Goal: Task Accomplishment & Management: Manage account settings

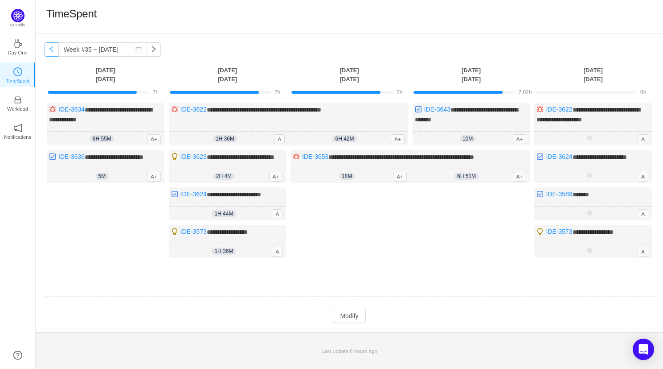
click at [51, 51] on button "button" at bounding box center [52, 49] width 14 height 14
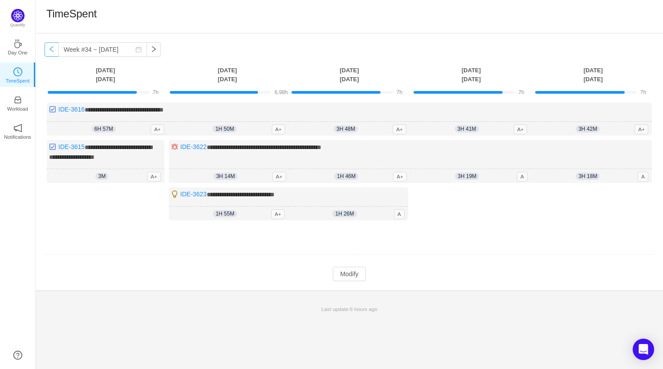
click at [51, 51] on button "button" at bounding box center [52, 49] width 14 height 14
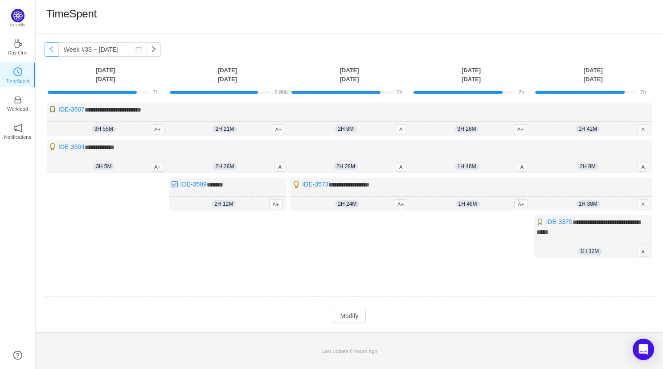
click at [51, 51] on button "button" at bounding box center [52, 49] width 14 height 14
type input "Week #32 ~ [DATE]"
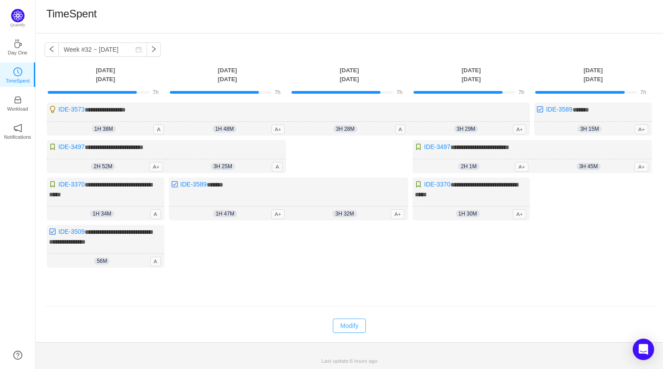
click at [343, 330] on button "Modify" at bounding box center [349, 325] width 33 height 14
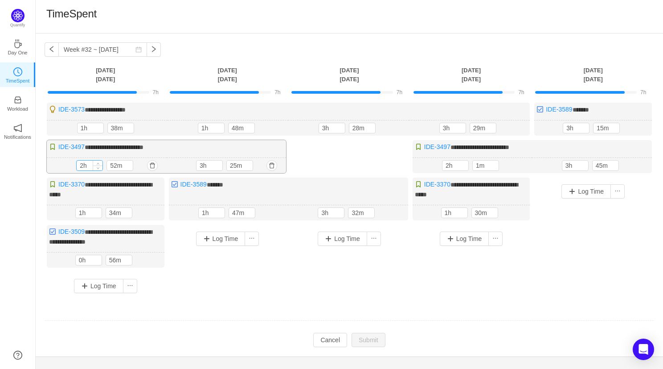
click at [83, 163] on input "2h" at bounding box center [90, 166] width 26 height 10
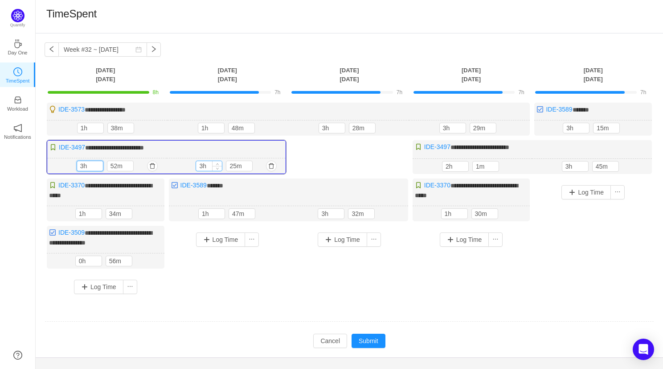
type input "3h"
click at [201, 165] on input "3h" at bounding box center [209, 166] width 26 height 10
type input "4h"
click at [449, 165] on input "2h" at bounding box center [456, 166] width 26 height 10
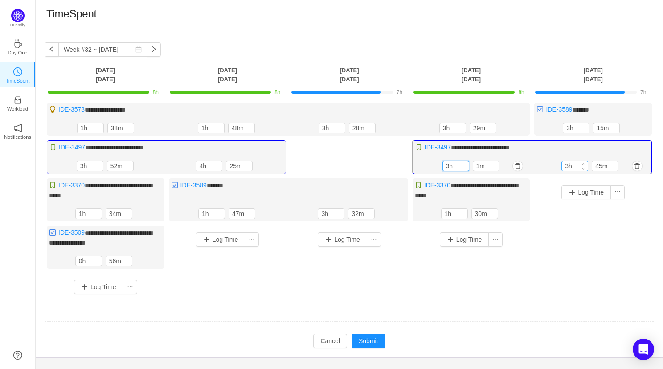
type input "3h"
click at [569, 165] on input "3h" at bounding box center [575, 166] width 26 height 10
type input "4h"
click at [325, 127] on input "3h" at bounding box center [332, 128] width 26 height 10
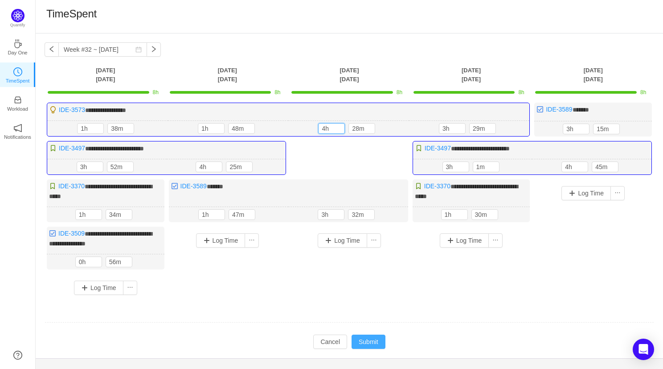
type input "4h"
click at [366, 341] on button "Submit" at bounding box center [369, 341] width 34 height 14
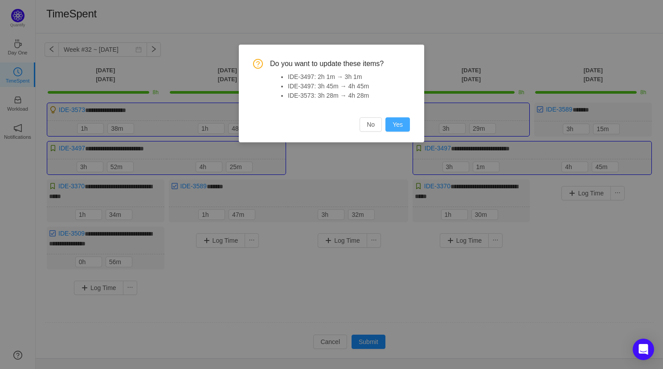
click at [392, 128] on button "Yes" at bounding box center [398, 124] width 25 height 14
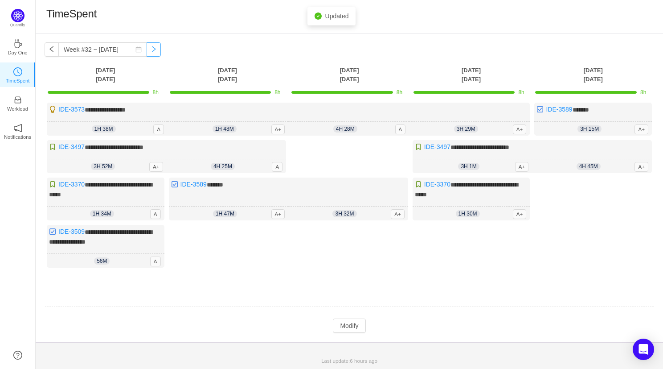
click at [149, 49] on button "button" at bounding box center [154, 49] width 14 height 14
type input "Week #33 ~ [DATE]"
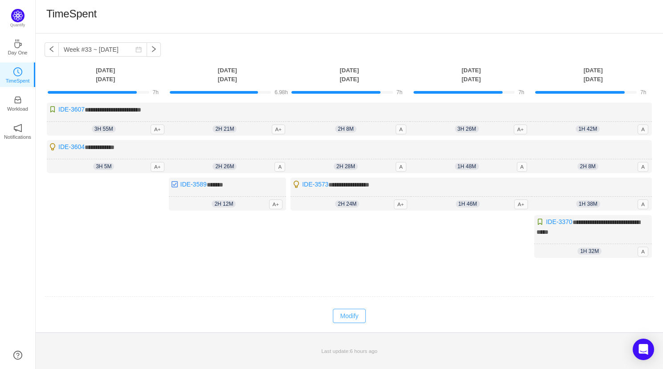
click at [354, 309] on button "Modify" at bounding box center [349, 316] width 33 height 14
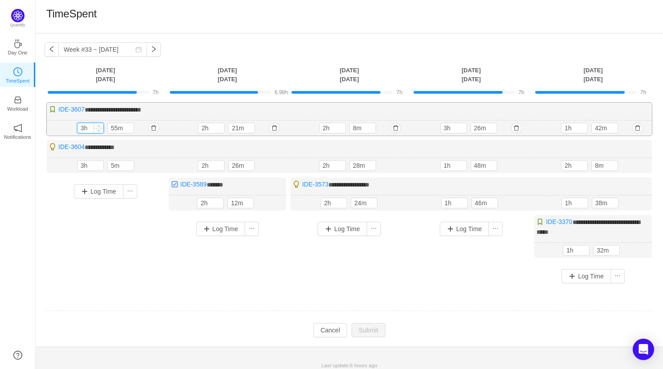
click at [84, 128] on input "3h" at bounding box center [91, 128] width 26 height 10
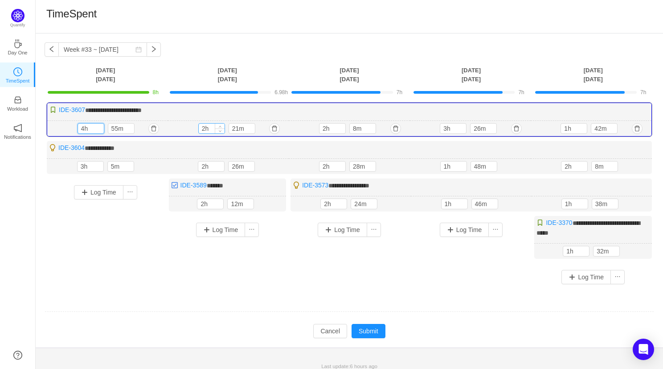
type input "4h"
click at [206, 126] on input "2h" at bounding box center [212, 129] width 26 height 10
type input "3h"
click at [84, 164] on input "3h" at bounding box center [91, 166] width 26 height 10
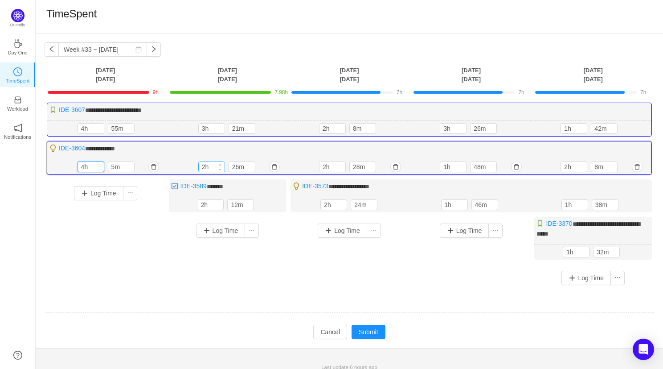
type input "4h"
click at [207, 162] on input "2h" at bounding box center [212, 167] width 26 height 10
type input "3h"
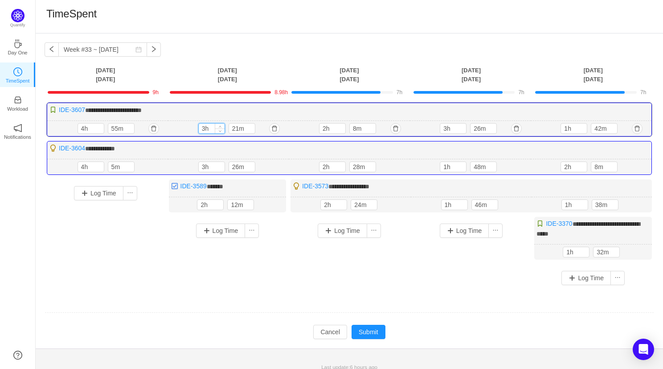
click at [204, 126] on input "3h" at bounding box center [212, 129] width 26 height 10
type input "2h"
click at [84, 126] on input "4h" at bounding box center [91, 129] width 26 height 10
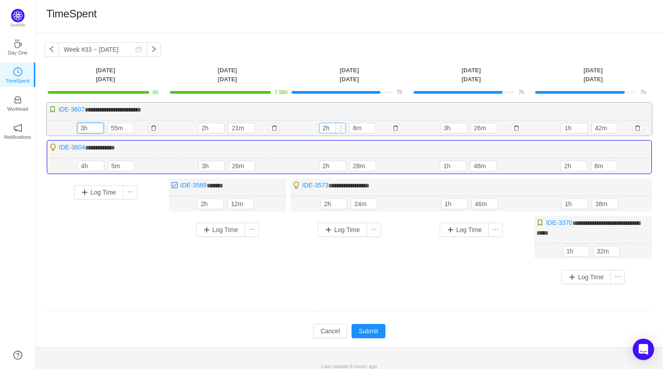
type input "3h"
click at [326, 128] on input "2h" at bounding box center [333, 128] width 26 height 10
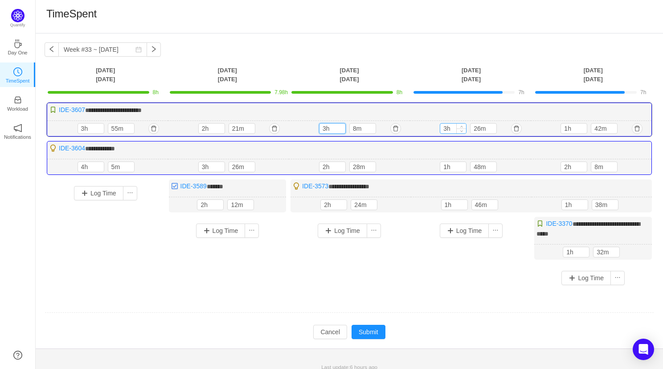
type input "3h"
click at [448, 128] on input "3h" at bounding box center [454, 129] width 26 height 10
type input "4h"
click at [571, 128] on input "1h" at bounding box center [574, 129] width 26 height 10
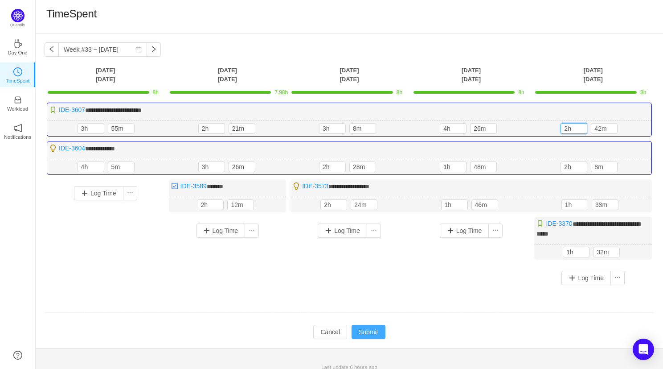
type input "2h"
click at [378, 330] on button "Submit" at bounding box center [369, 332] width 34 height 14
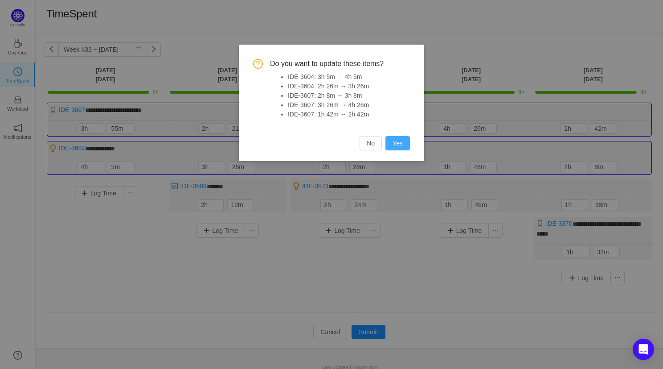
click at [390, 141] on button "Yes" at bounding box center [398, 143] width 25 height 14
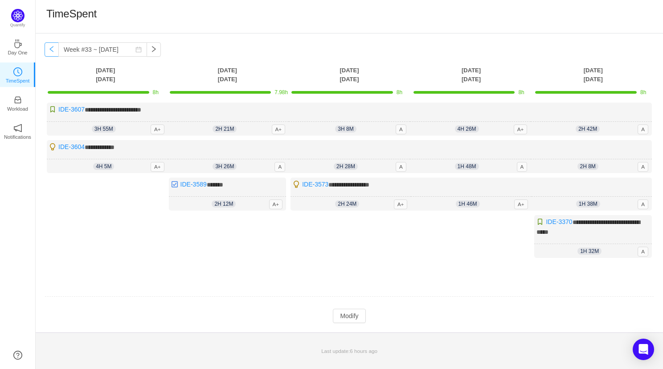
click at [51, 45] on button "button" at bounding box center [52, 49] width 14 height 14
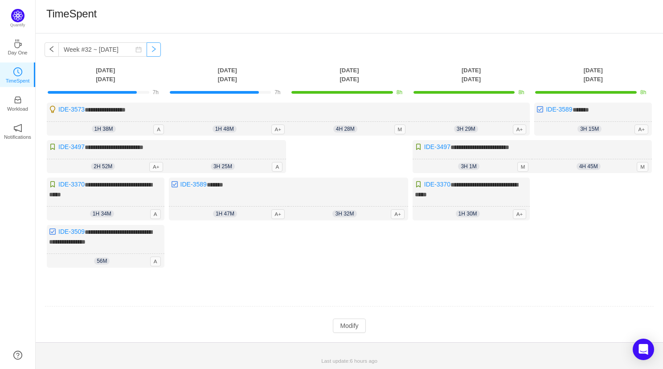
click at [147, 47] on button "button" at bounding box center [154, 49] width 14 height 14
type input "Week #33 ~ [DATE]"
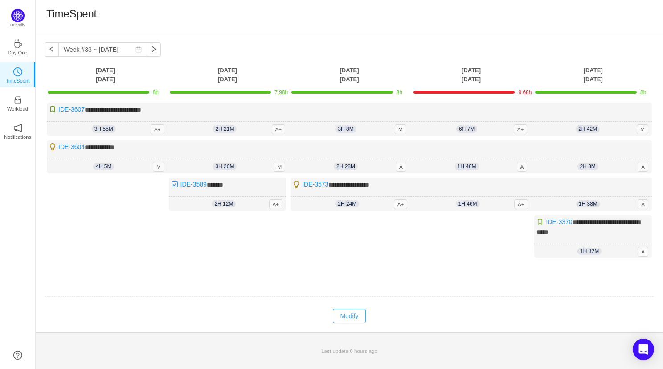
click at [345, 309] on button "Modify" at bounding box center [349, 316] width 33 height 14
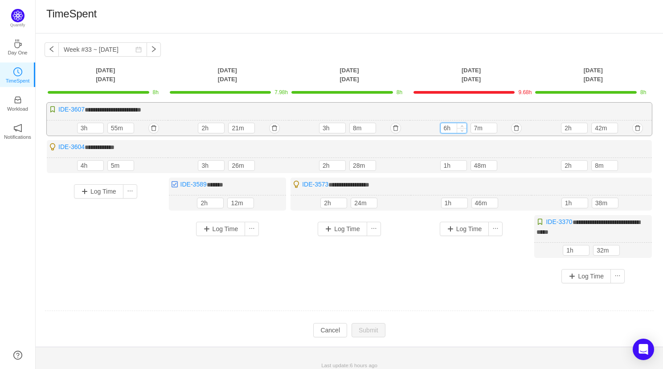
click at [447, 129] on input "6h" at bounding box center [454, 128] width 26 height 10
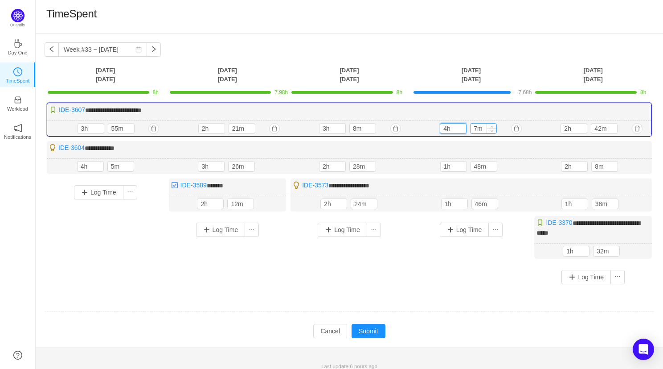
type input "4h"
drag, startPoint x: 478, startPoint y: 128, endPoint x: 469, endPoint y: 128, distance: 8.9
click at [469, 128] on div "4h 7m" at bounding box center [470, 128] width 61 height 11
type input "26m"
click at [377, 331] on button "Submit" at bounding box center [369, 331] width 34 height 14
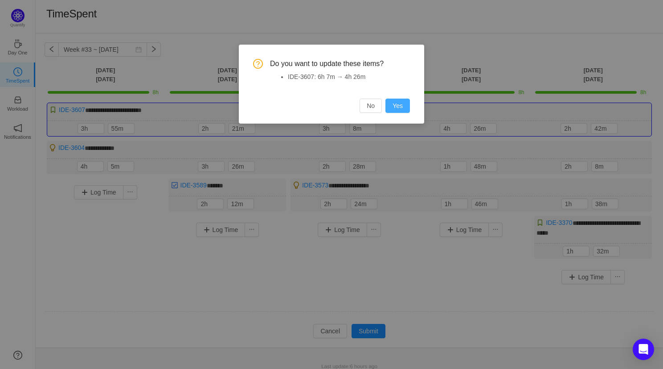
click at [393, 107] on button "Yes" at bounding box center [398, 106] width 25 height 14
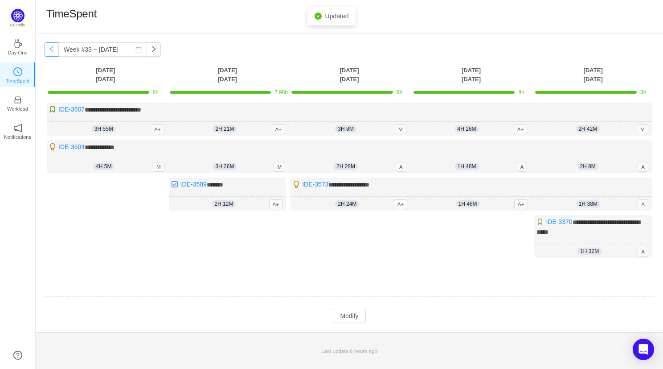
click at [56, 48] on button "button" at bounding box center [52, 49] width 14 height 14
type input "Week #32 ~ [DATE]"
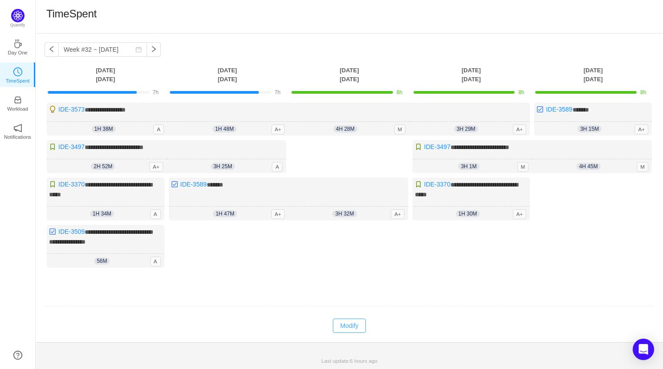
click at [346, 324] on button "Modify" at bounding box center [349, 325] width 33 height 14
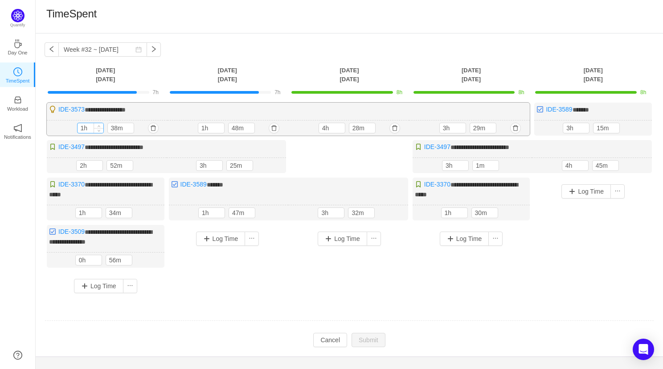
click at [82, 129] on input "1h" at bounding box center [91, 128] width 26 height 10
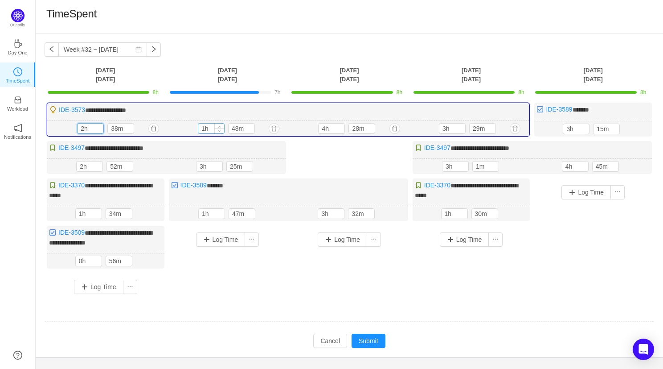
type input "2h"
click at [204, 127] on input "1h" at bounding box center [211, 129] width 26 height 10
type input "2h"
click at [363, 336] on button "Submit" at bounding box center [369, 341] width 34 height 14
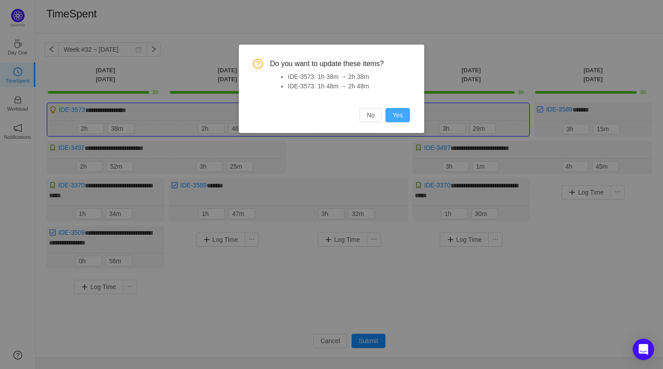
click at [400, 113] on button "Yes" at bounding box center [398, 115] width 25 height 14
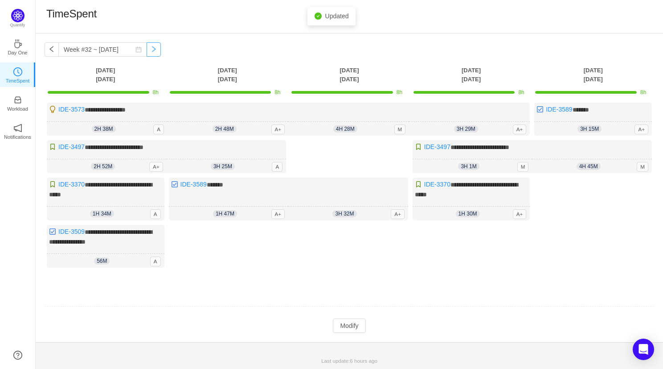
click at [147, 50] on button "button" at bounding box center [154, 49] width 14 height 14
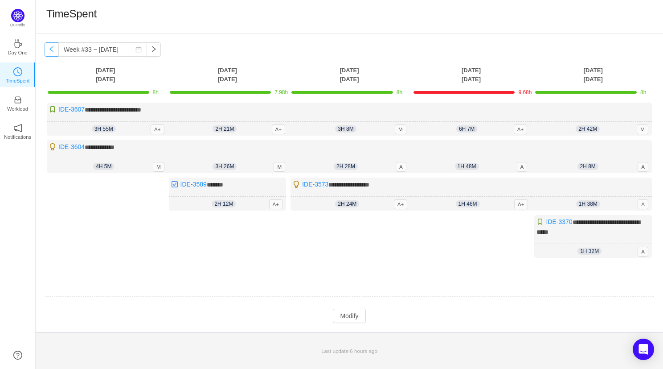
click at [55, 51] on button "button" at bounding box center [52, 49] width 14 height 14
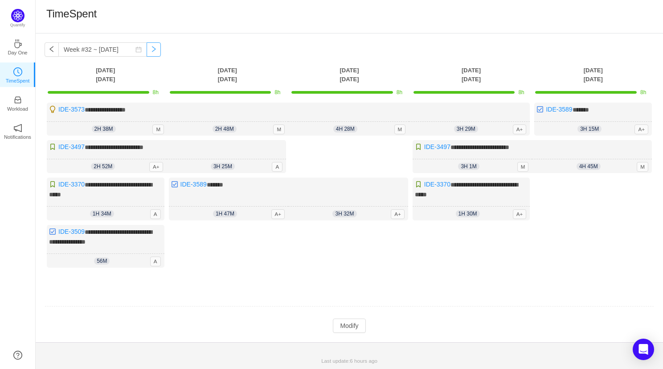
click at [147, 47] on button "button" at bounding box center [154, 49] width 14 height 14
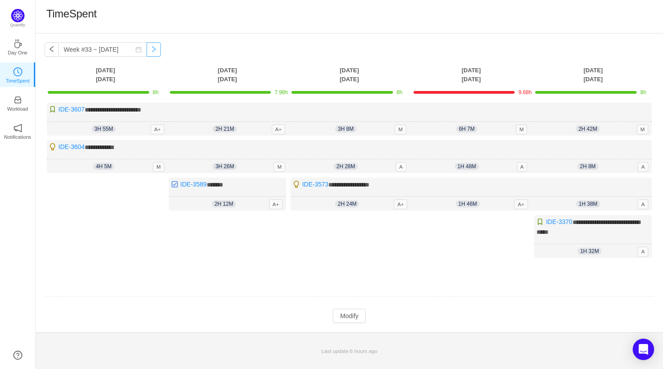
click at [147, 47] on button "button" at bounding box center [154, 49] width 14 height 14
type input "Week #34 ~ [DATE]"
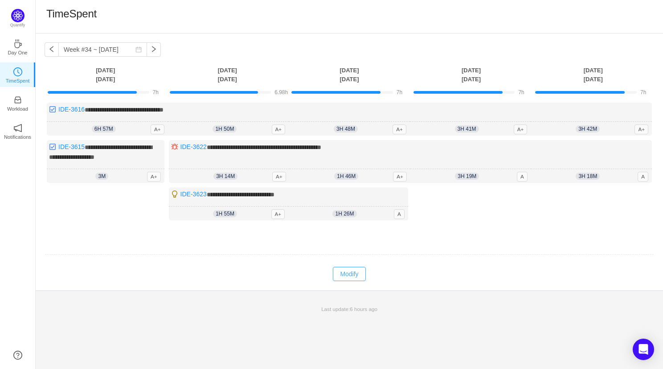
click at [340, 268] on button "Modify" at bounding box center [349, 274] width 33 height 14
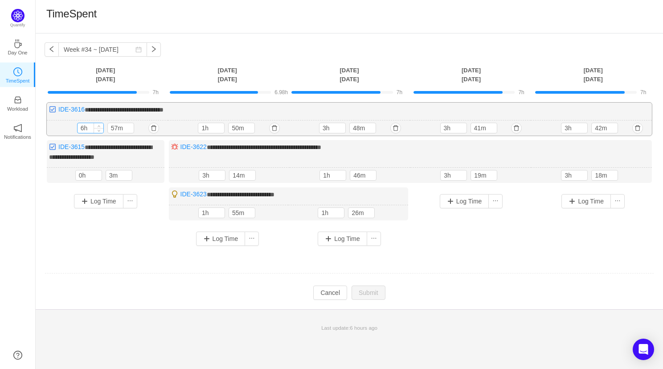
click at [83, 128] on input "6h" at bounding box center [91, 128] width 26 height 10
click at [83, 173] on input "0h" at bounding box center [89, 175] width 26 height 10
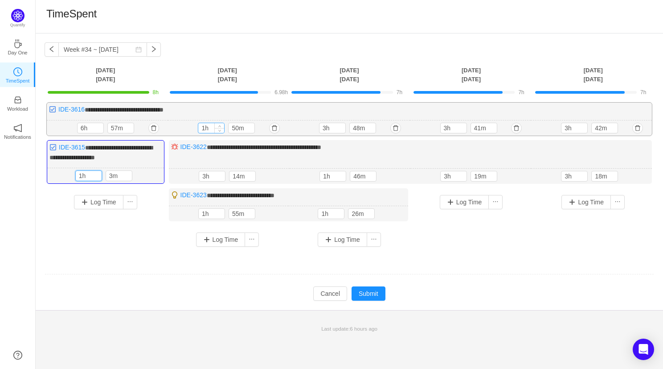
type input "1h"
click at [206, 126] on input "1h" at bounding box center [211, 128] width 26 height 10
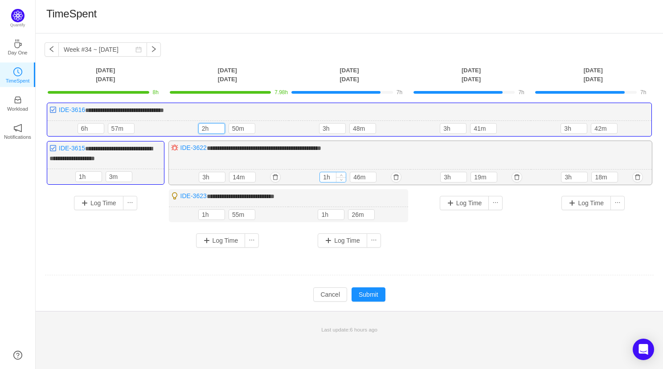
type input "2h"
click at [327, 173] on input "1h" at bounding box center [333, 177] width 26 height 10
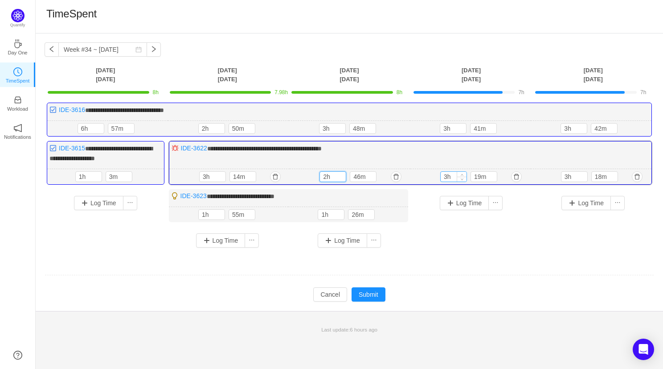
type input "2h"
click at [446, 173] on input "3h" at bounding box center [454, 177] width 26 height 10
type input "3h"
click at [568, 169] on div "3h 18m 3h 18m" at bounding box center [591, 177] width 121 height 16
click at [568, 172] on input "3h" at bounding box center [575, 177] width 26 height 10
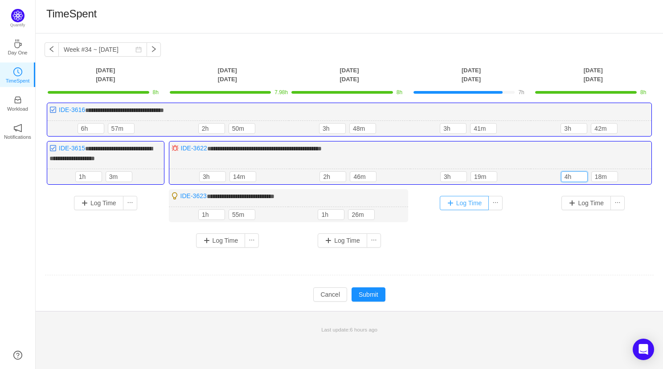
type input "4h"
click at [458, 202] on button "Log Time" at bounding box center [464, 203] width 49 height 14
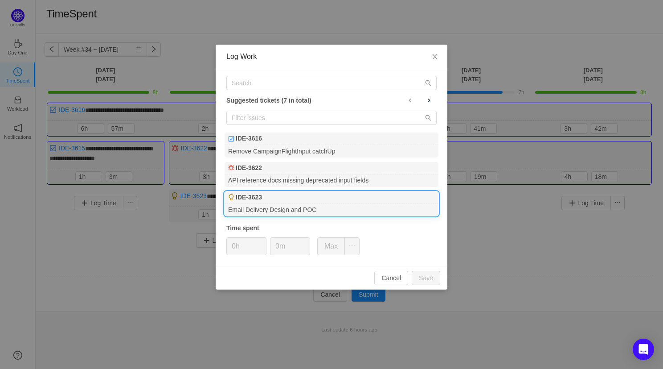
click at [287, 206] on div "Email Delivery Design and POC" at bounding box center [332, 210] width 214 height 12
click at [431, 278] on button "Save" at bounding box center [426, 278] width 29 height 14
type input "0h"
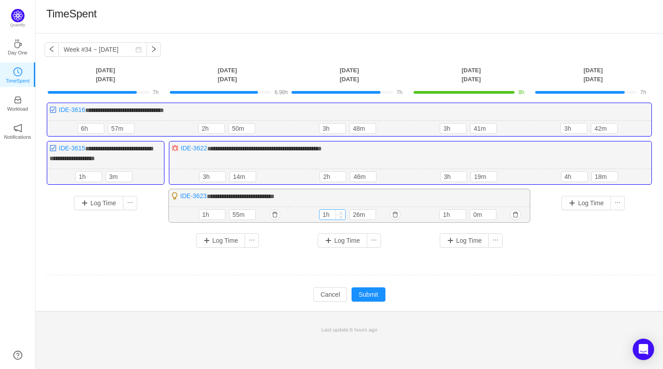
click at [327, 215] on input "1h" at bounding box center [333, 215] width 26 height 10
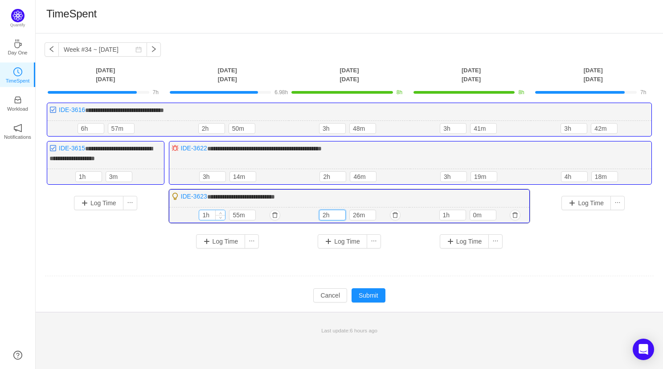
type input "2h"
click at [204, 217] on input "1h" at bounding box center [212, 215] width 26 height 10
type input "2h"
click at [81, 174] on input "1h" at bounding box center [89, 177] width 26 height 10
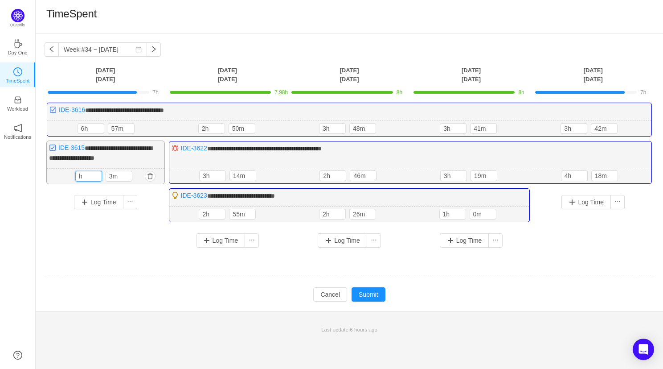
type input "1h"
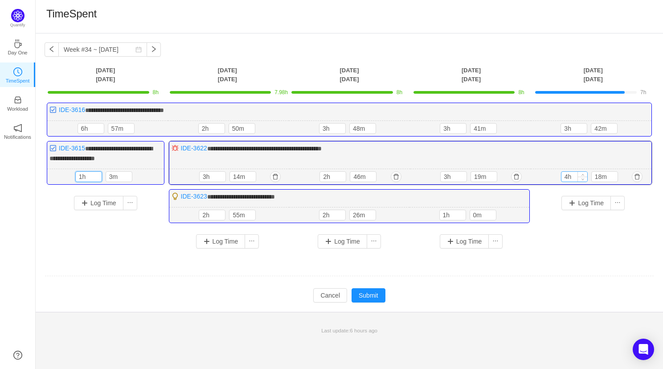
click at [570, 175] on input "4h" at bounding box center [575, 177] width 26 height 10
click at [568, 177] on input "4h" at bounding box center [575, 177] width 26 height 10
type input "4h"
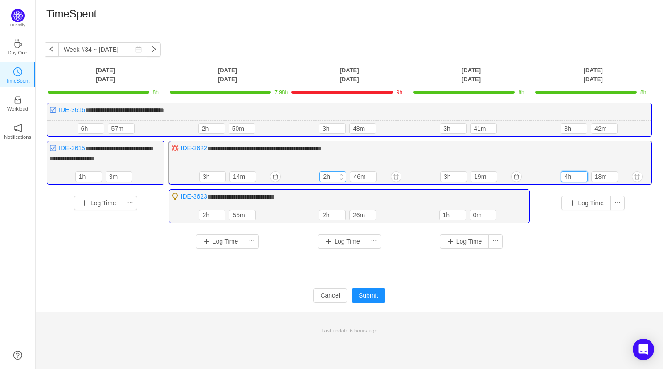
click at [328, 176] on input "2h" at bounding box center [333, 177] width 26 height 10
type input "1h"
click at [327, 128] on input "3h" at bounding box center [333, 129] width 26 height 10
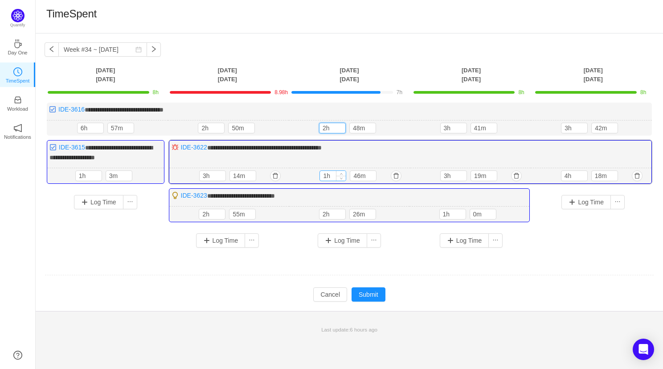
type input "2h"
click at [324, 176] on input "1h" at bounding box center [333, 176] width 26 height 10
type input "2h"
click at [204, 175] on input "3h" at bounding box center [213, 176] width 26 height 10
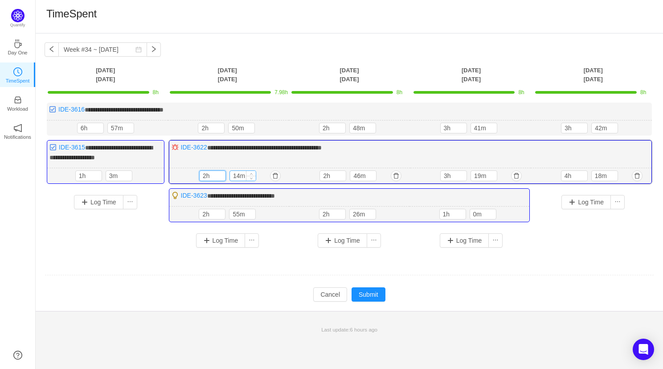
type input "2h"
click at [240, 175] on input "14m" at bounding box center [243, 176] width 26 height 10
type input "15m"
click at [366, 294] on button "Submit" at bounding box center [369, 294] width 34 height 14
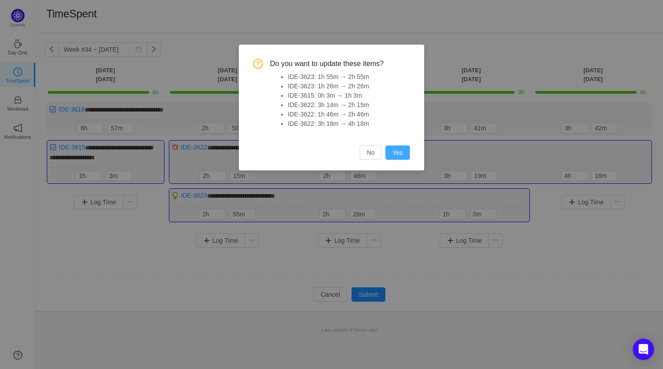
click at [396, 152] on button "Yes" at bounding box center [398, 152] width 25 height 14
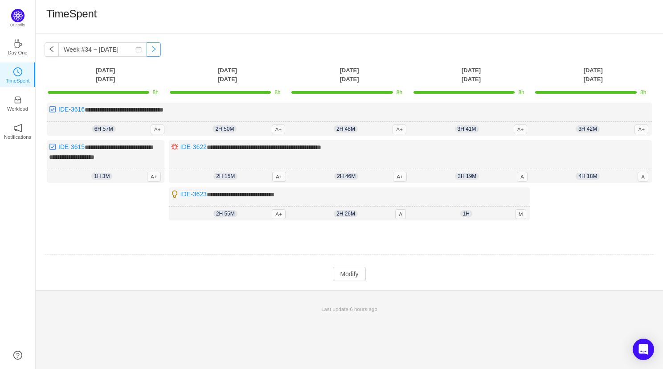
click at [150, 47] on button "button" at bounding box center [154, 49] width 14 height 14
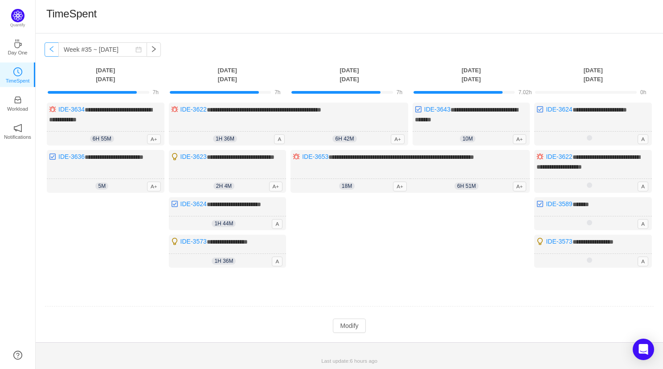
click at [49, 49] on button "button" at bounding box center [52, 49] width 14 height 14
type input "Week #34 ~ [DATE]"
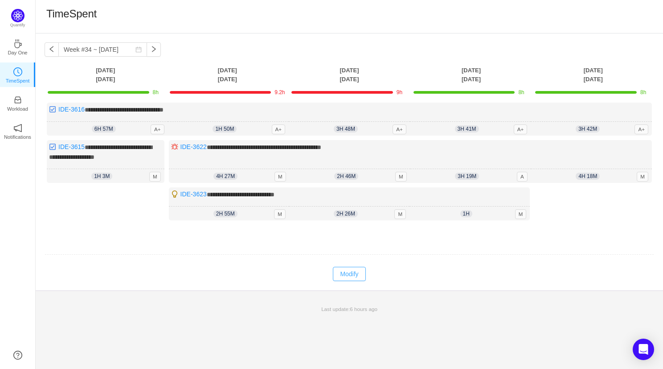
click at [354, 274] on button "Modify" at bounding box center [349, 274] width 33 height 14
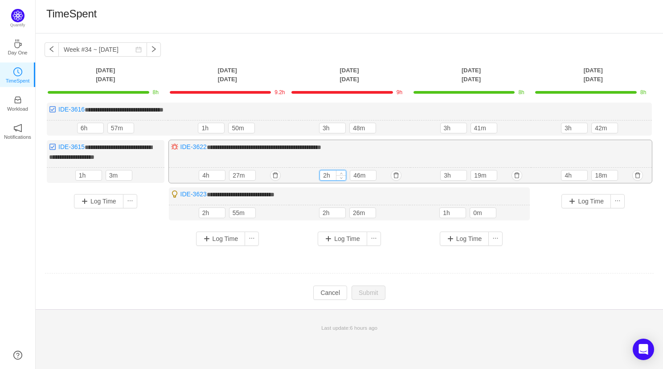
click at [323, 172] on input "2h" at bounding box center [333, 175] width 26 height 10
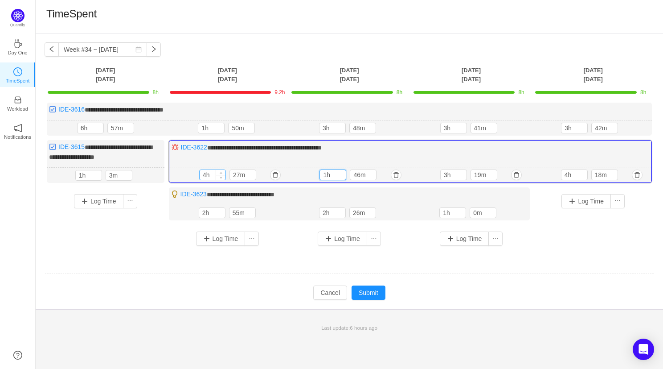
type input "1h"
click at [207, 176] on input "4h" at bounding box center [213, 175] width 26 height 10
type input "3h"
drag, startPoint x: 240, startPoint y: 174, endPoint x: 233, endPoint y: 175, distance: 7.1
click at [233, 175] on input "27m" at bounding box center [243, 175] width 26 height 10
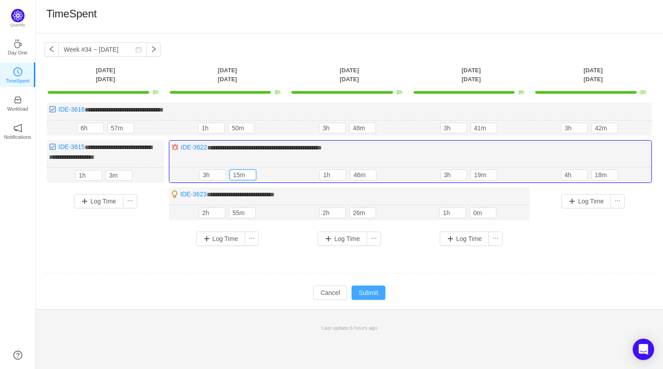
type input "15m"
click at [379, 290] on button "Submit" at bounding box center [369, 292] width 34 height 14
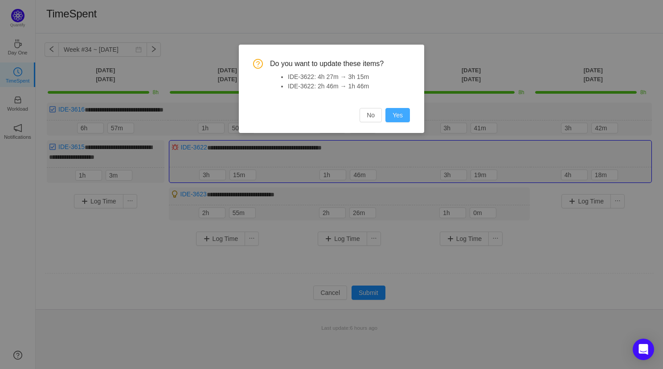
click at [398, 118] on button "Yes" at bounding box center [398, 115] width 25 height 14
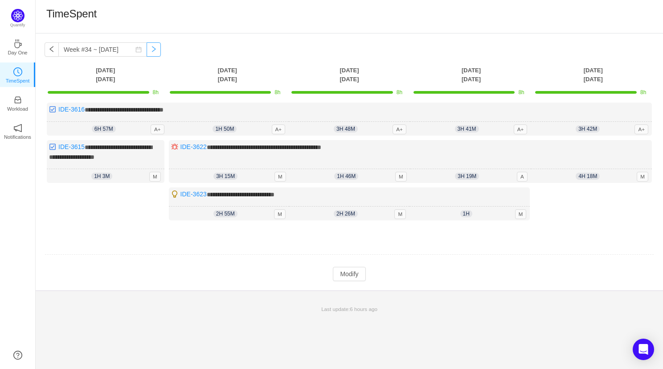
click at [147, 51] on button "button" at bounding box center [154, 49] width 14 height 14
type input "Week #35 ~ [DATE]"
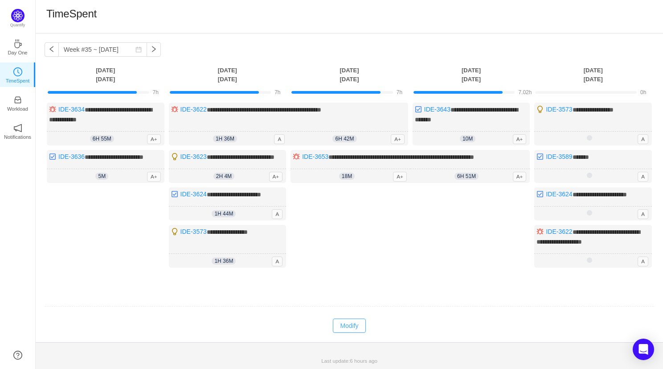
click at [359, 333] on button "Modify" at bounding box center [349, 325] width 33 height 14
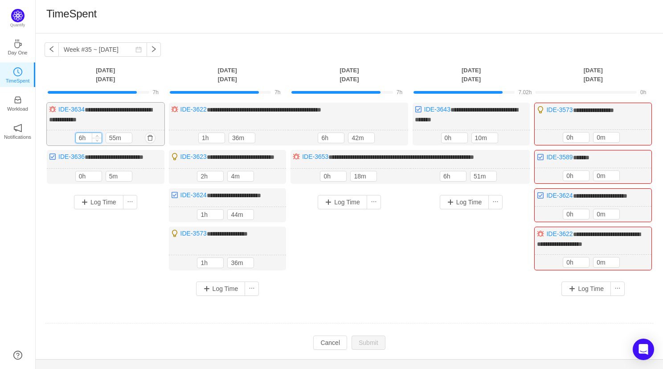
click at [80, 138] on input "6h" at bounding box center [89, 138] width 26 height 10
drag, startPoint x: 83, startPoint y: 182, endPoint x: 78, endPoint y: 182, distance: 5.4
click at [78, 181] on input "0h" at bounding box center [89, 176] width 26 height 10
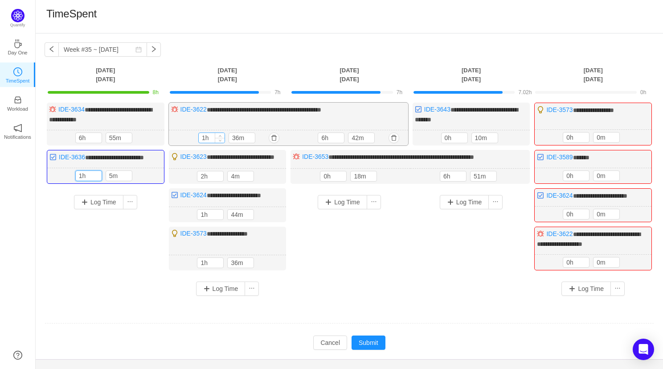
type input "1h"
click at [200, 136] on input "1h" at bounding box center [212, 138] width 26 height 10
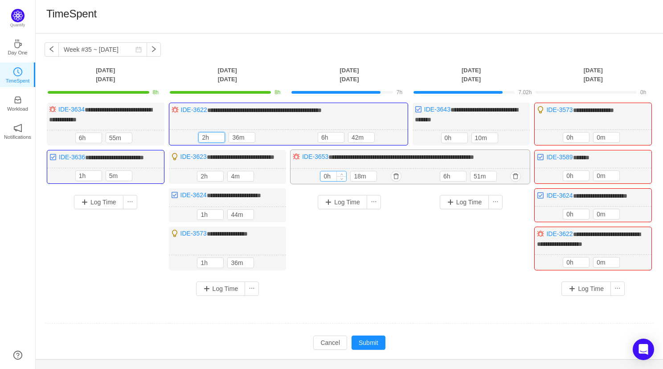
type input "2h"
click at [323, 181] on input "0h" at bounding box center [334, 176] width 26 height 10
type input "4h"
click at [322, 136] on input "6h" at bounding box center [331, 137] width 26 height 10
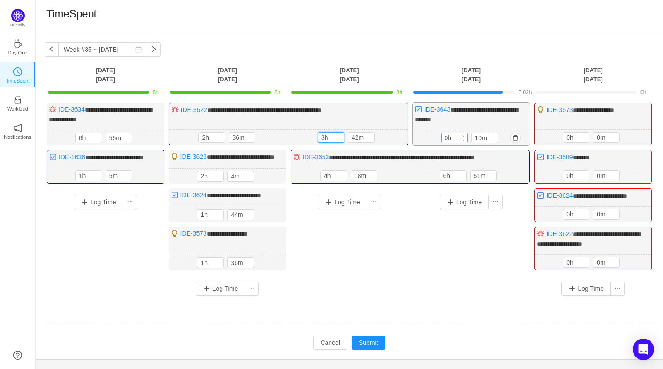
type input "3h"
click at [446, 139] on input "1h" at bounding box center [455, 138] width 26 height 10
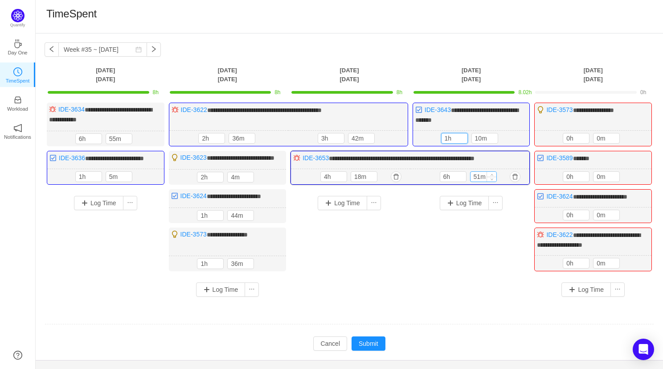
type input "1h"
click at [479, 181] on input "51m" at bounding box center [484, 177] width 26 height 10
type input "50m"
click at [641, 137] on button "button" at bounding box center [637, 138] width 11 height 11
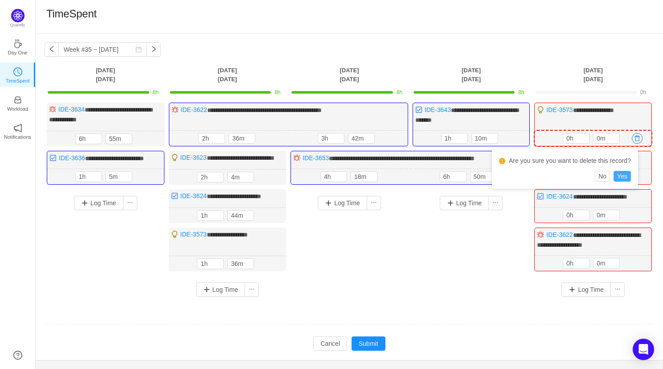
click at [631, 176] on button "Yes" at bounding box center [622, 176] width 17 height 11
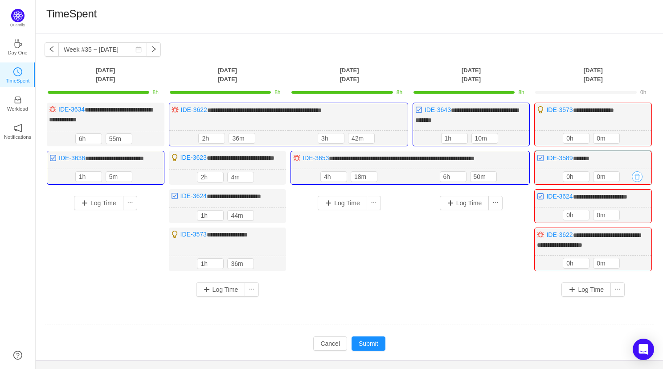
click at [641, 182] on button "button" at bounding box center [637, 176] width 11 height 11
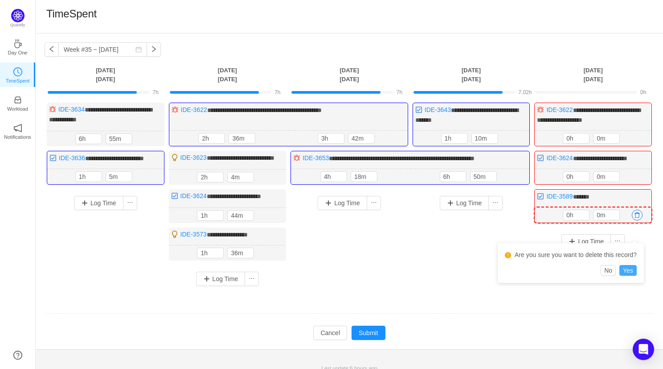
click at [637, 267] on button "Yes" at bounding box center [628, 270] width 17 height 11
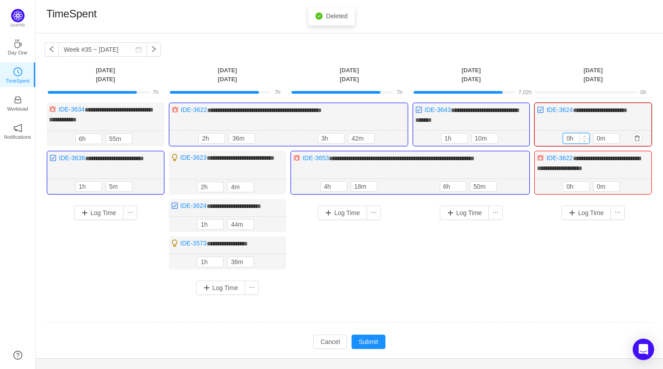
drag, startPoint x: 571, startPoint y: 138, endPoint x: 563, endPoint y: 139, distance: 7.6
click at [564, 139] on input "0h" at bounding box center [577, 138] width 26 height 10
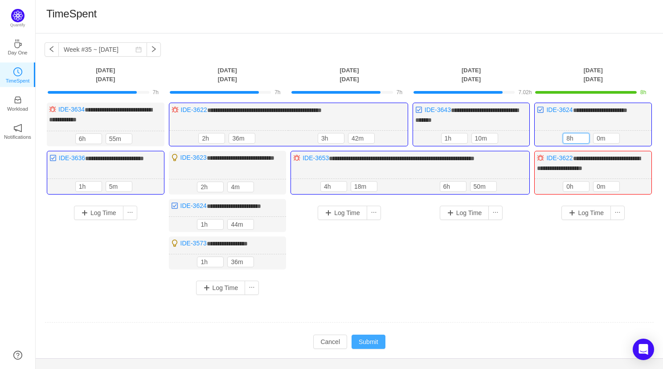
type input "8h"
click at [370, 347] on button "Submit" at bounding box center [369, 341] width 34 height 14
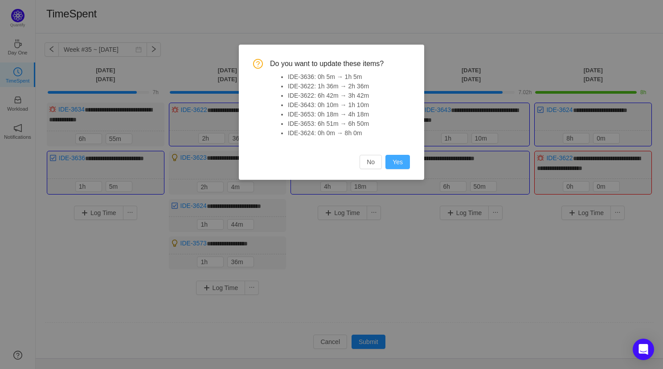
click at [405, 161] on button "Yes" at bounding box center [398, 162] width 25 height 14
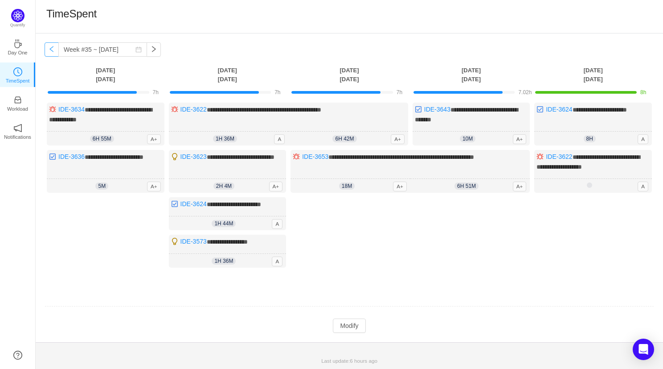
click at [49, 54] on button "button" at bounding box center [52, 49] width 14 height 14
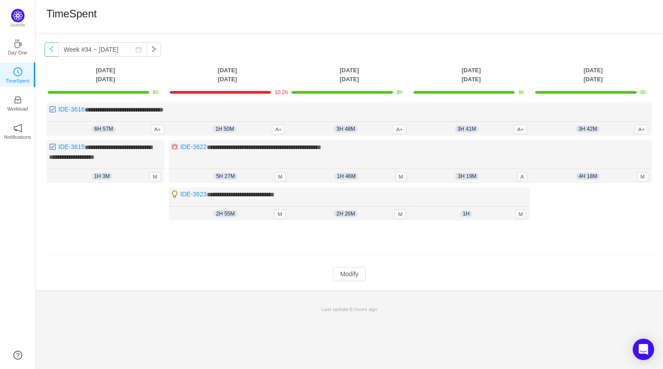
click at [49, 54] on button "button" at bounding box center [52, 49] width 14 height 14
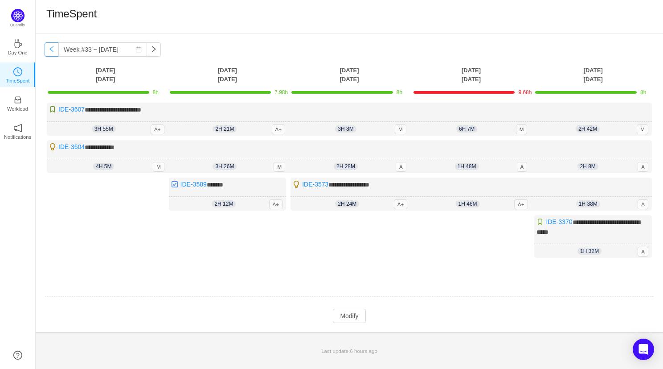
click at [51, 52] on button "button" at bounding box center [52, 49] width 14 height 14
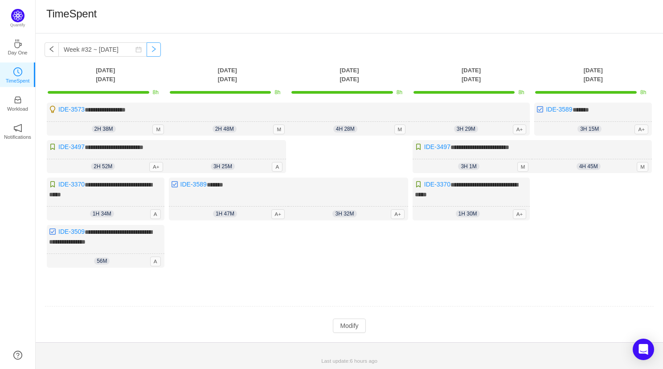
click at [147, 49] on button "button" at bounding box center [154, 49] width 14 height 14
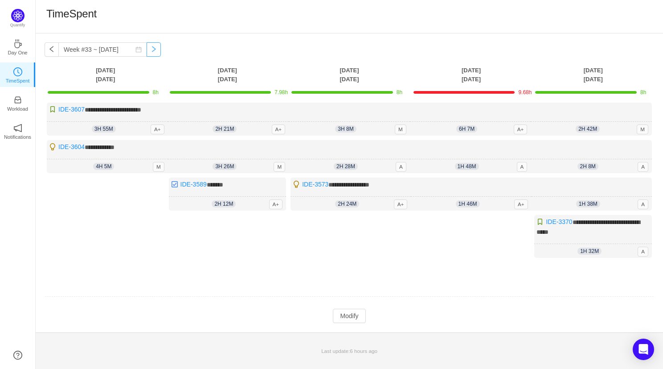
click at [147, 49] on button "button" at bounding box center [154, 49] width 14 height 14
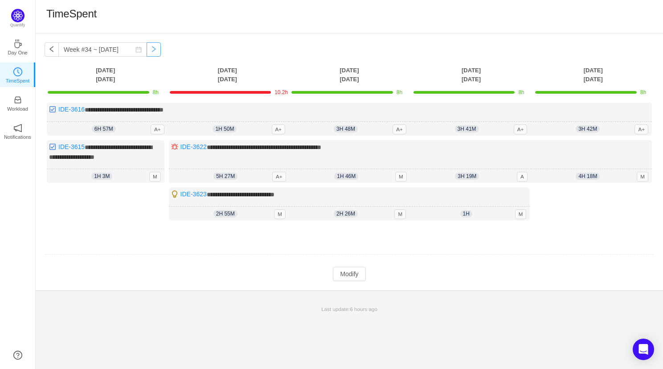
click at [147, 49] on button "button" at bounding box center [154, 49] width 14 height 14
type input "Week #35 ~ [DATE]"
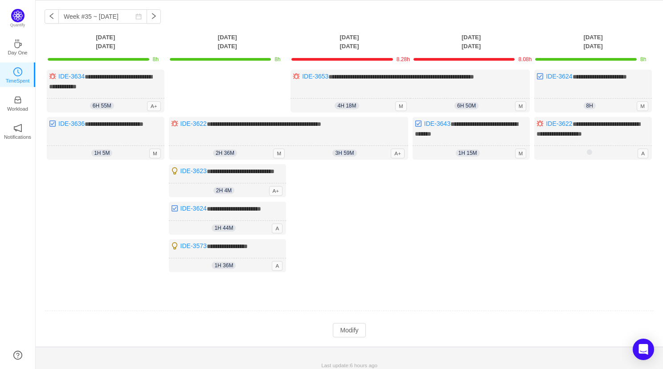
scroll to position [54, 0]
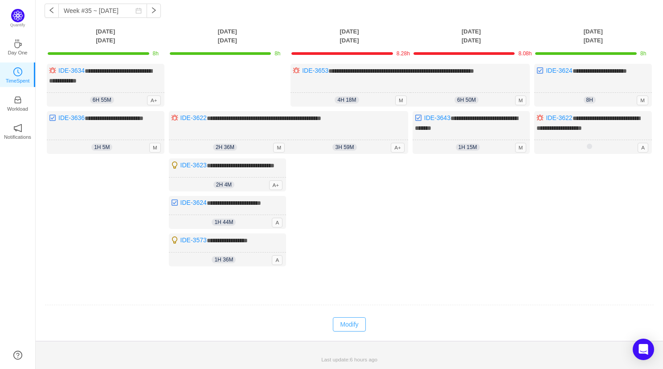
click at [343, 322] on button "Modify" at bounding box center [349, 324] width 33 height 14
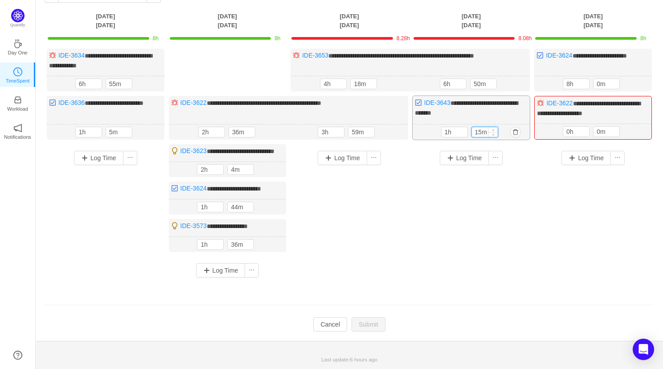
click at [479, 129] on input "15m" at bounding box center [485, 132] width 26 height 10
type input "10m"
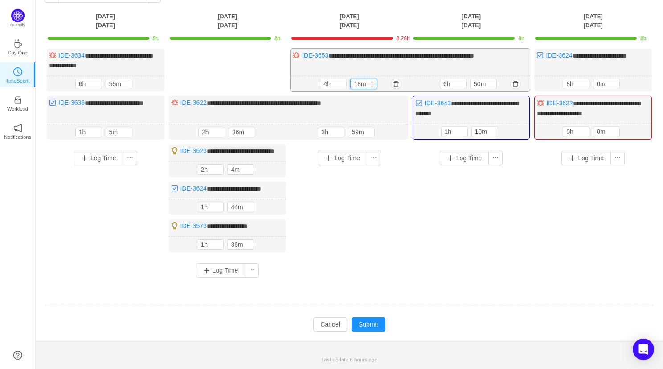
drag, startPoint x: 360, startPoint y: 81, endPoint x: 353, endPoint y: 81, distance: 6.7
click at [354, 81] on input "18m" at bounding box center [364, 84] width 26 height 10
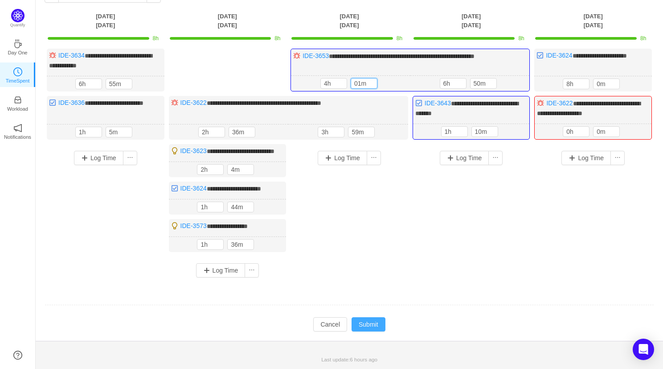
type input "1m"
click at [363, 331] on button "Submit" at bounding box center [369, 324] width 34 height 14
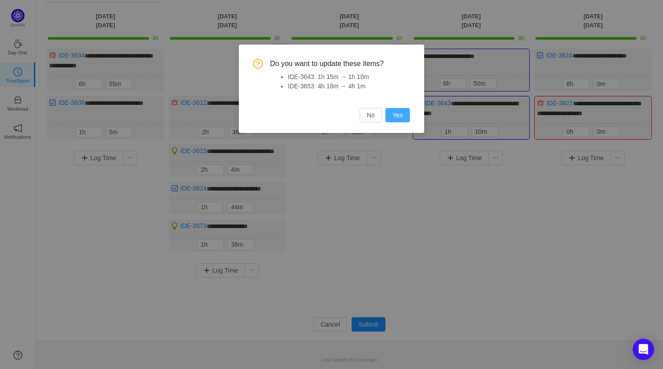
click at [397, 109] on button "Yes" at bounding box center [398, 115] width 25 height 14
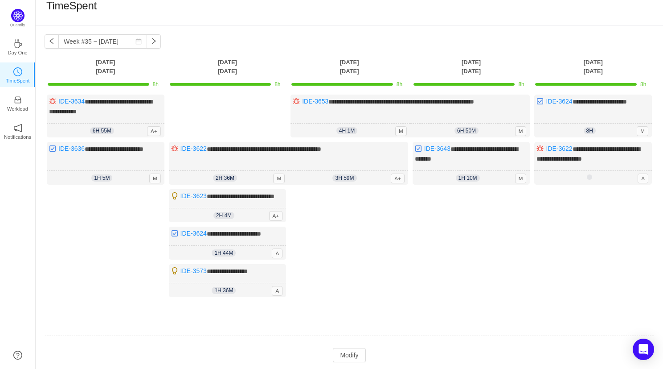
scroll to position [4, 0]
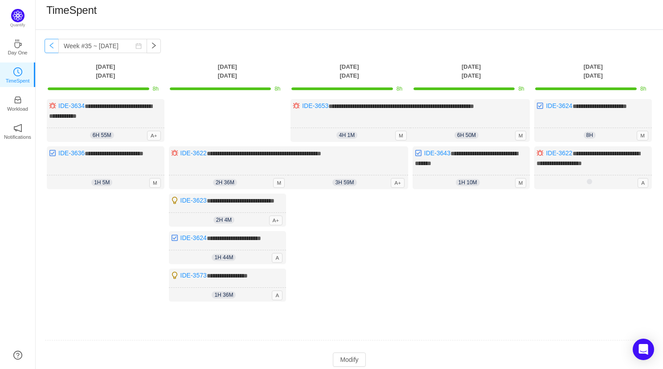
click at [53, 44] on button "button" at bounding box center [52, 46] width 14 height 14
type input "Week #34 ~ [DATE]"
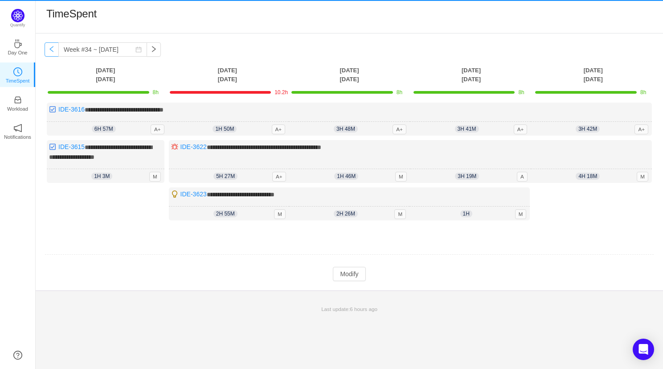
scroll to position [0, 0]
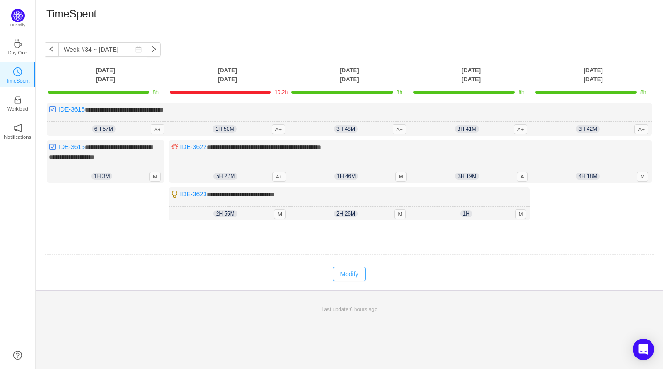
click at [356, 270] on button "Modify" at bounding box center [349, 274] width 33 height 14
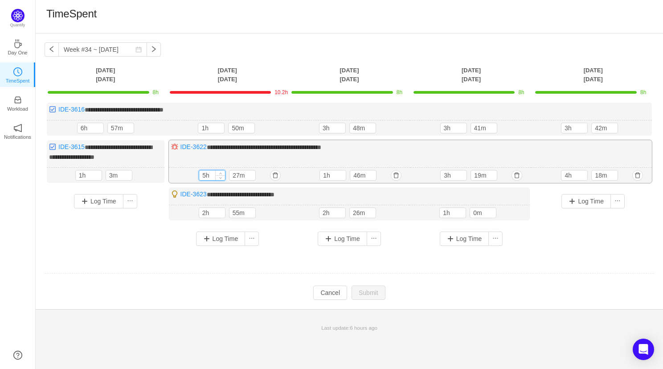
click at [203, 173] on input "5h" at bounding box center [212, 175] width 26 height 10
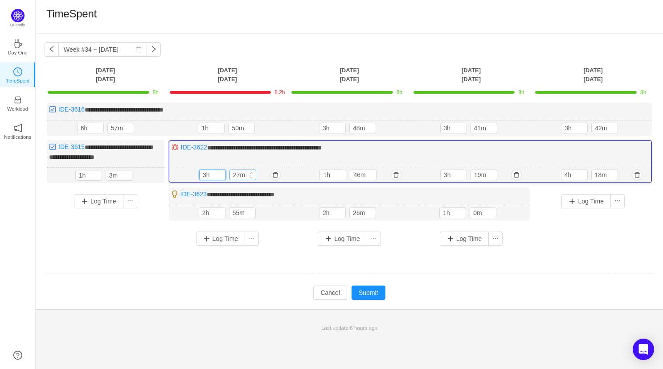
type input "3h"
click at [238, 173] on input "27m" at bounding box center [243, 175] width 26 height 10
type input "15m"
click at [374, 291] on button "Submit" at bounding box center [369, 292] width 34 height 14
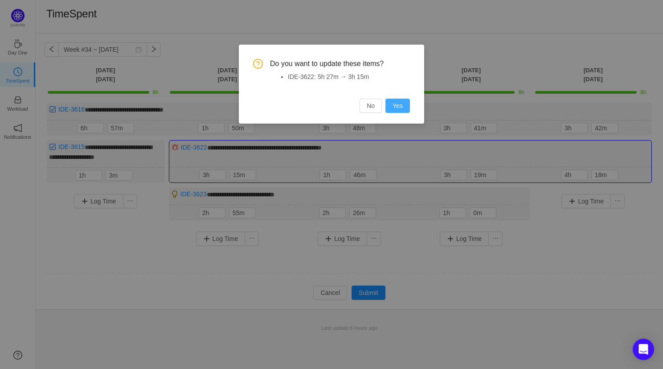
click at [396, 109] on button "Yes" at bounding box center [398, 106] width 25 height 14
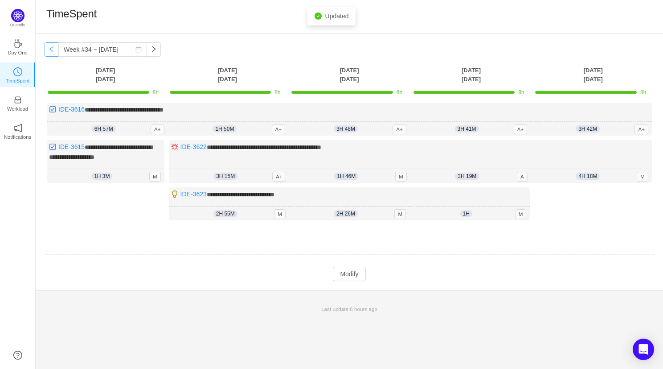
click at [54, 50] on button "button" at bounding box center [52, 49] width 14 height 14
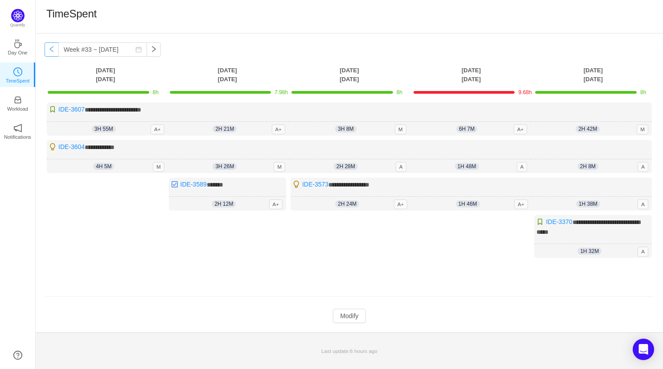
click at [54, 50] on button "button" at bounding box center [52, 49] width 14 height 14
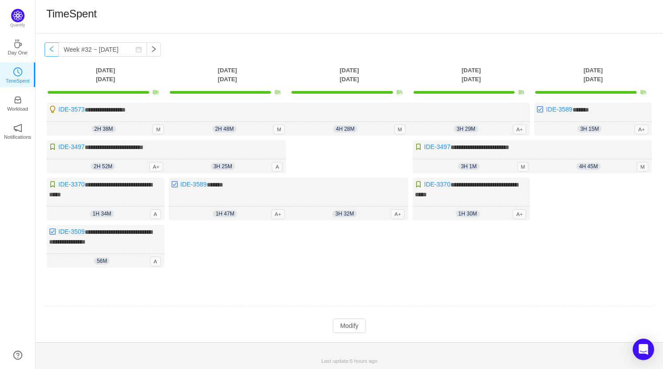
click at [54, 50] on button "button" at bounding box center [52, 49] width 14 height 14
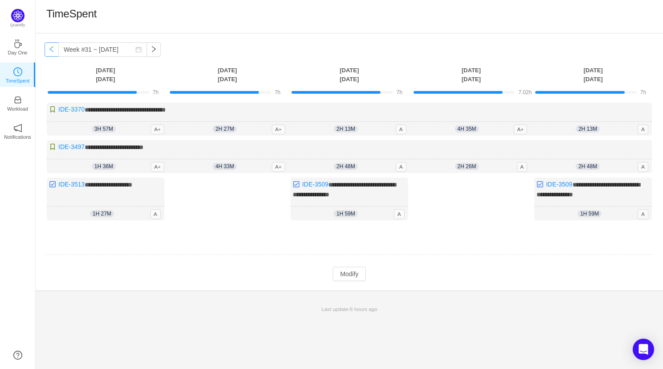
click at [53, 52] on button "button" at bounding box center [52, 49] width 14 height 14
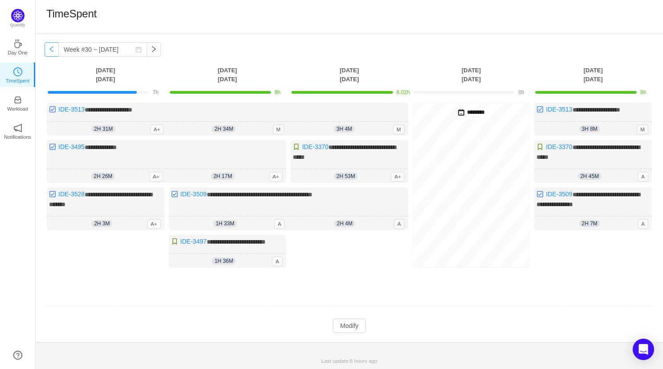
click at [53, 52] on button "button" at bounding box center [52, 49] width 14 height 14
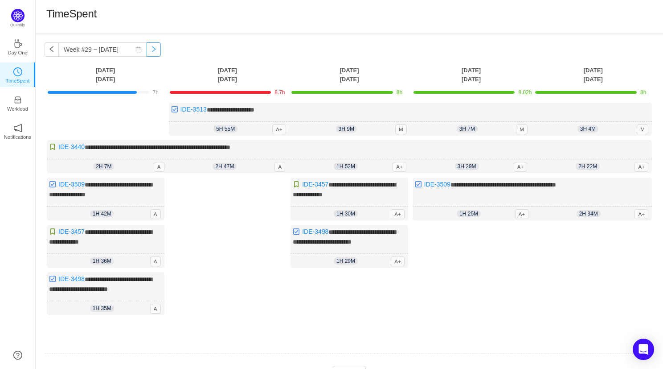
click at [147, 48] on button "button" at bounding box center [154, 49] width 14 height 14
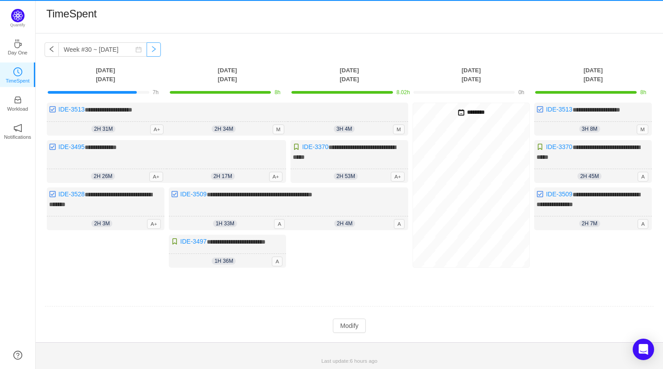
click at [147, 48] on button "button" at bounding box center [154, 49] width 14 height 14
type input "Week #31 ~ [DATE]"
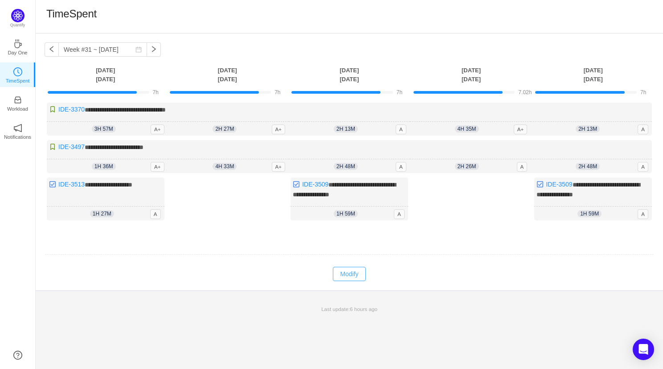
click at [344, 273] on button "Modify" at bounding box center [349, 274] width 33 height 14
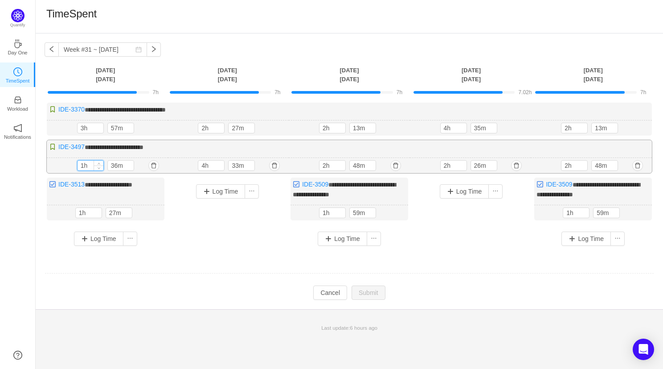
click at [81, 165] on input "1h" at bounding box center [91, 166] width 26 height 10
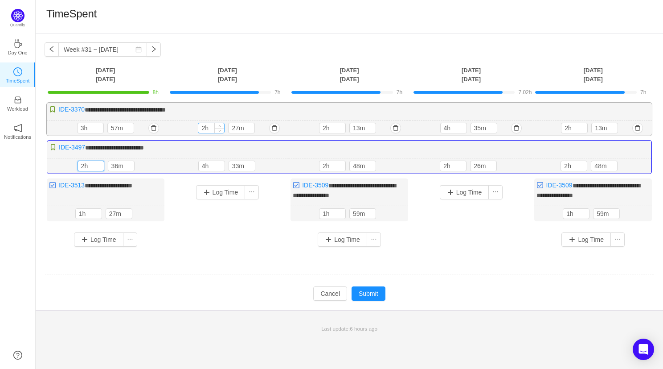
type input "2h"
click at [204, 128] on input "2h" at bounding box center [211, 128] width 26 height 10
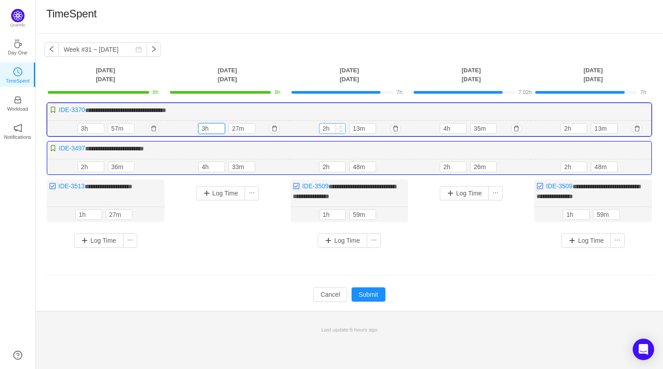
type input "3h"
click at [322, 127] on input "2h" at bounding box center [333, 129] width 26 height 10
type input "3h"
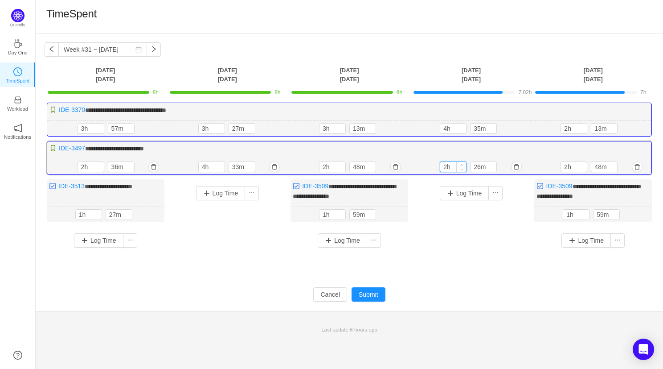
drag, startPoint x: 448, startPoint y: 164, endPoint x: 441, endPoint y: 164, distance: 6.2
click at [441, 164] on input "2h" at bounding box center [454, 167] width 26 height 10
type input "3h"
click at [564, 167] on input "2h" at bounding box center [574, 167] width 26 height 10
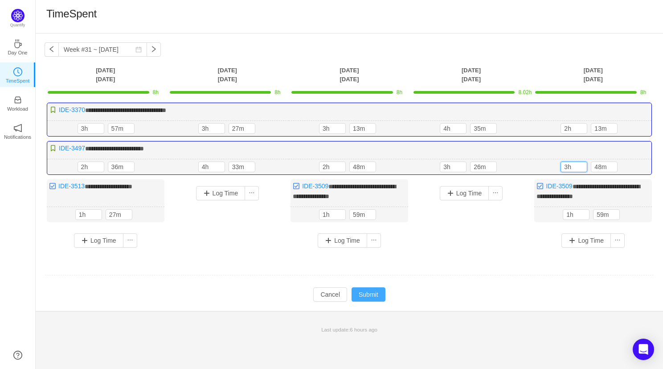
type input "3h"
click at [379, 289] on button "Submit" at bounding box center [369, 294] width 34 height 14
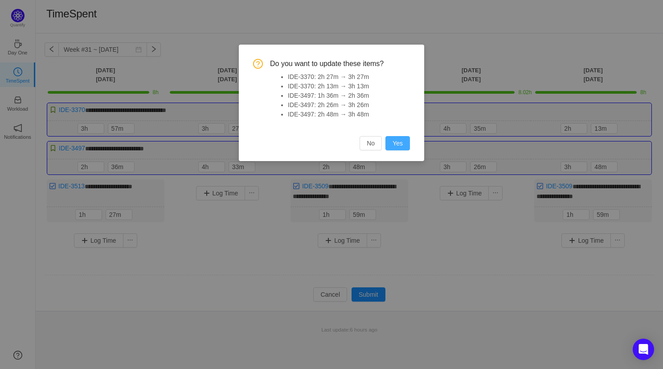
click at [401, 143] on button "Yes" at bounding box center [398, 143] width 25 height 14
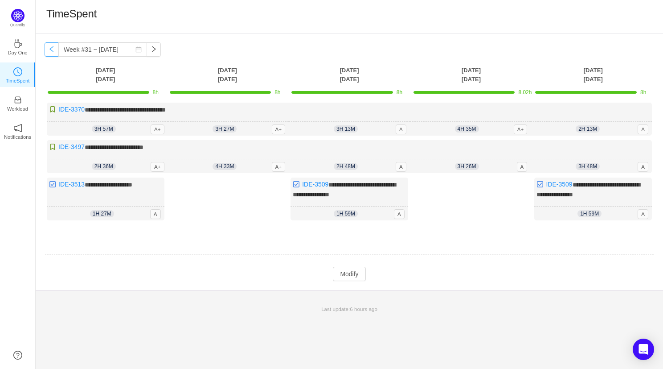
click at [54, 49] on button "button" at bounding box center [52, 49] width 14 height 14
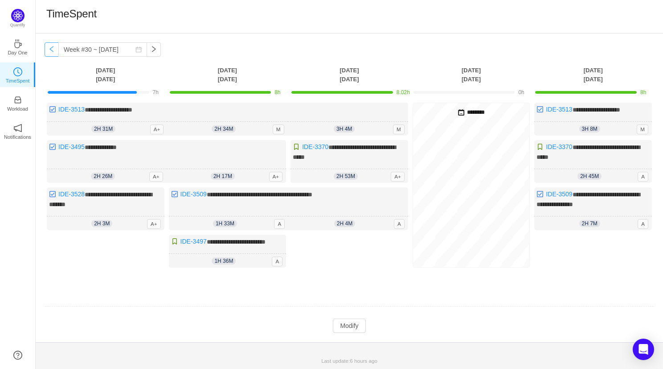
click at [54, 49] on button "button" at bounding box center [52, 49] width 14 height 14
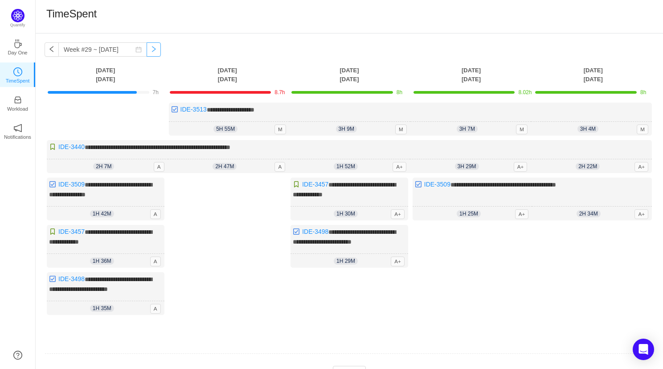
click at [147, 49] on button "button" at bounding box center [154, 49] width 14 height 14
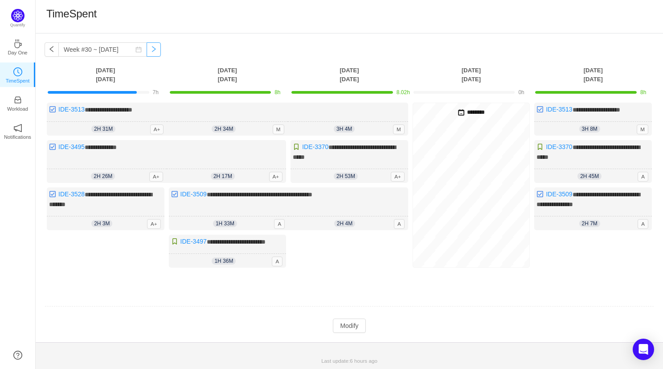
click at [147, 49] on button "button" at bounding box center [154, 49] width 14 height 14
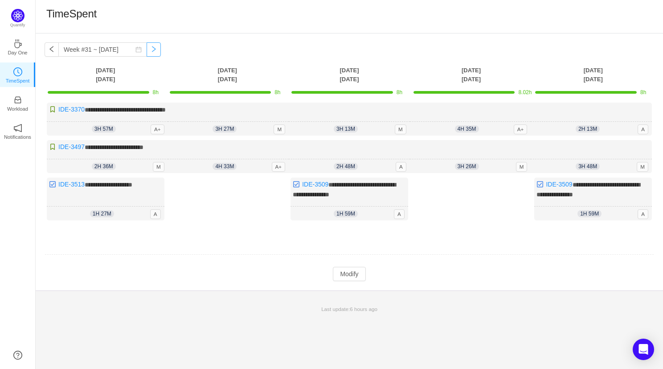
click at [147, 49] on button "button" at bounding box center [154, 49] width 14 height 14
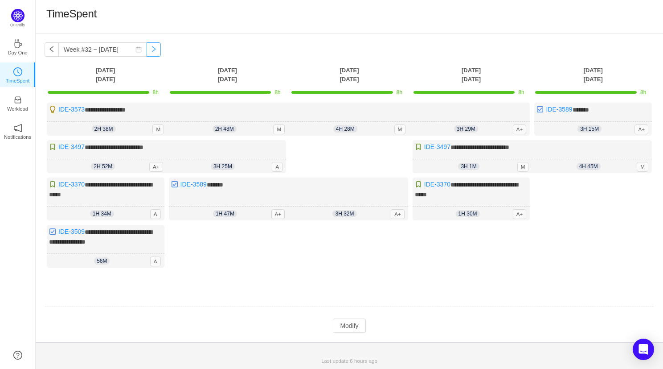
click at [147, 49] on button "button" at bounding box center [154, 49] width 14 height 14
type input "Week #33 ~ [DATE]"
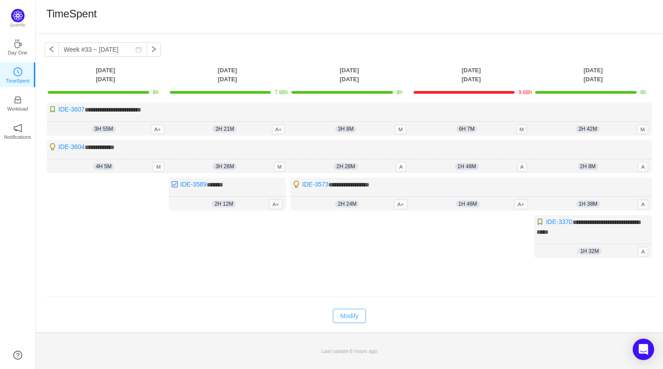
click at [350, 309] on button "Modify" at bounding box center [349, 316] width 33 height 14
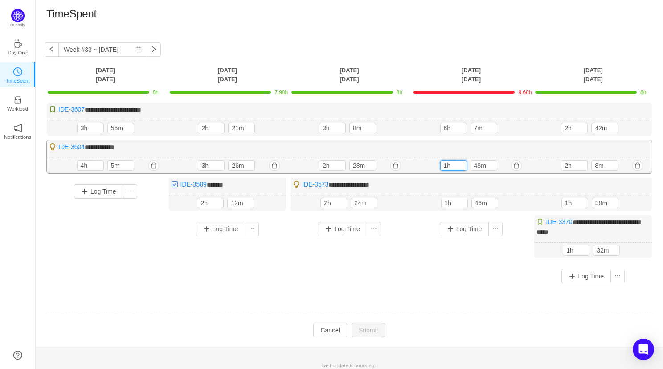
drag, startPoint x: 447, startPoint y: 168, endPoint x: 437, endPoint y: 168, distance: 9.4
click at [437, 168] on div "1h 48m 1h 48m" at bounding box center [470, 166] width 121 height 16
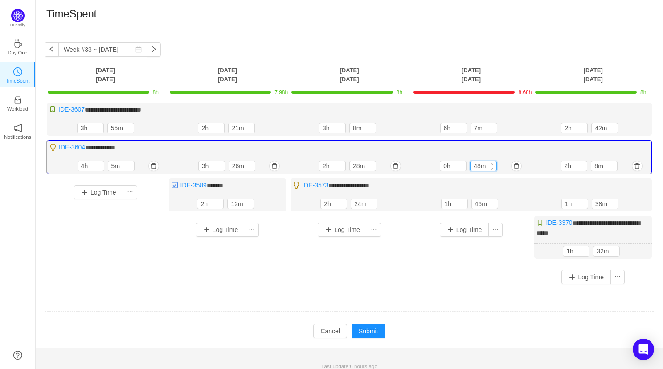
drag, startPoint x: 478, startPoint y: 164, endPoint x: 473, endPoint y: 164, distance: 4.5
click at [473, 164] on input "48m" at bounding box center [484, 166] width 26 height 10
drag, startPoint x: 447, startPoint y: 164, endPoint x: 440, endPoint y: 164, distance: 7.6
click at [440, 164] on div "48m 0h 48m" at bounding box center [470, 166] width 121 height 16
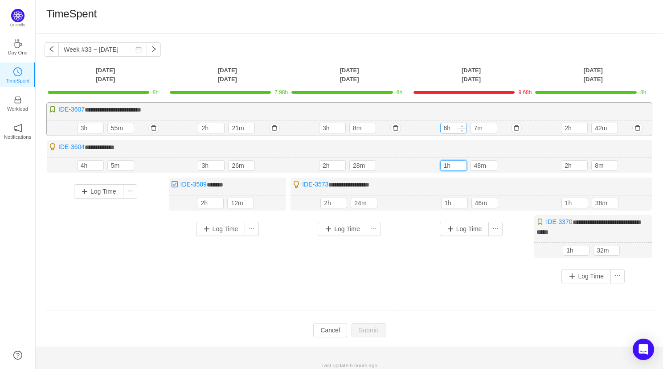
type input "1h"
click at [442, 128] on input "6h" at bounding box center [454, 128] width 26 height 10
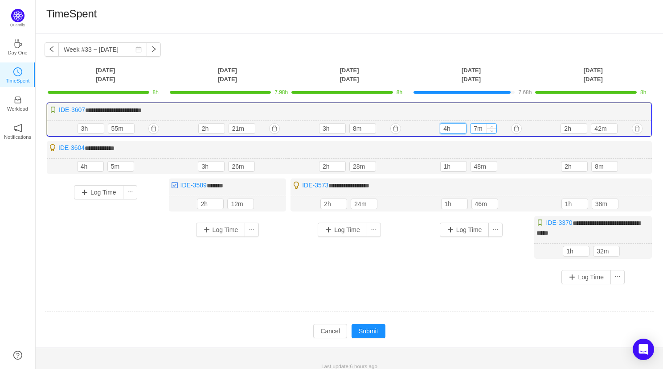
type input "4h"
drag, startPoint x: 477, startPoint y: 128, endPoint x: 471, endPoint y: 128, distance: 5.8
click at [471, 128] on input "7m" at bounding box center [484, 129] width 26 height 10
type input "26m"
click at [366, 330] on button "Submit" at bounding box center [369, 331] width 34 height 14
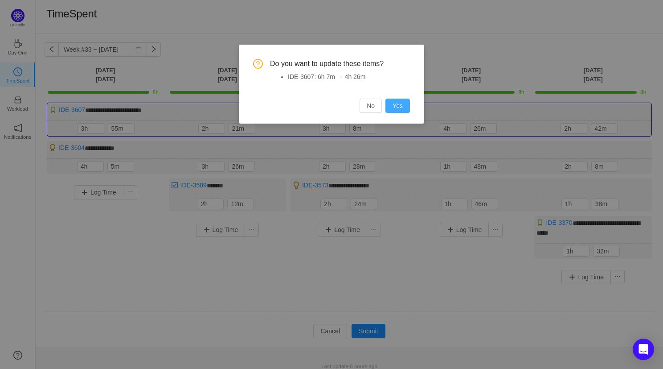
click at [395, 105] on button "Yes" at bounding box center [398, 106] width 25 height 14
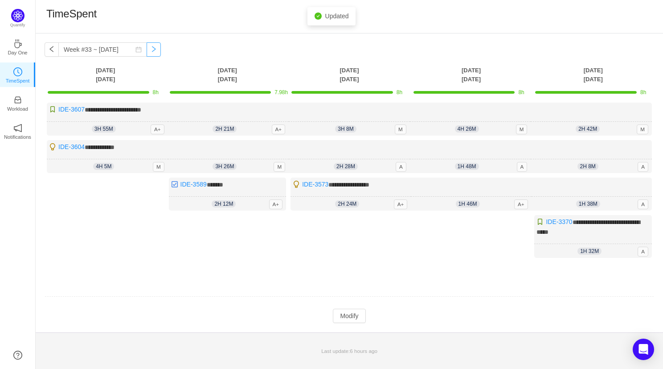
click at [147, 51] on button "button" at bounding box center [154, 49] width 14 height 14
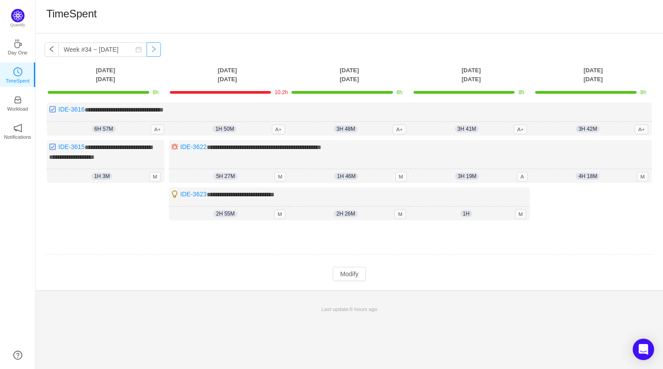
click at [147, 51] on button "button" at bounding box center [154, 49] width 14 height 14
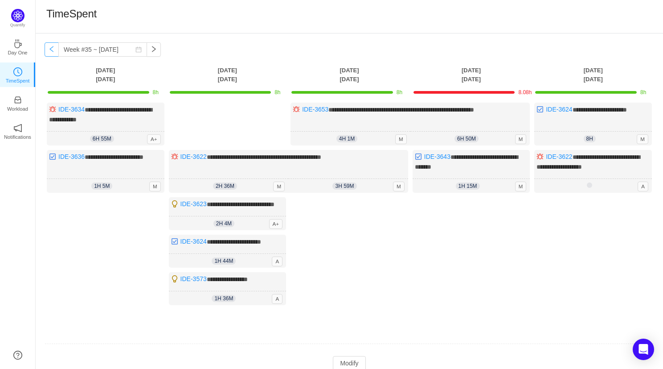
click at [53, 48] on button "button" at bounding box center [52, 49] width 14 height 14
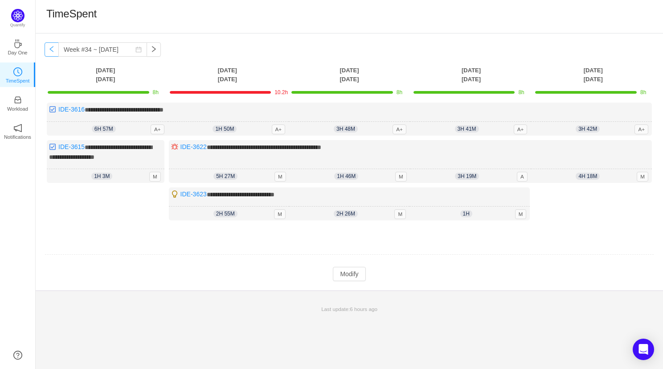
click at [53, 48] on button "button" at bounding box center [52, 49] width 14 height 14
type input "Week #33 ~ [DATE]"
